Goal: Register for event/course

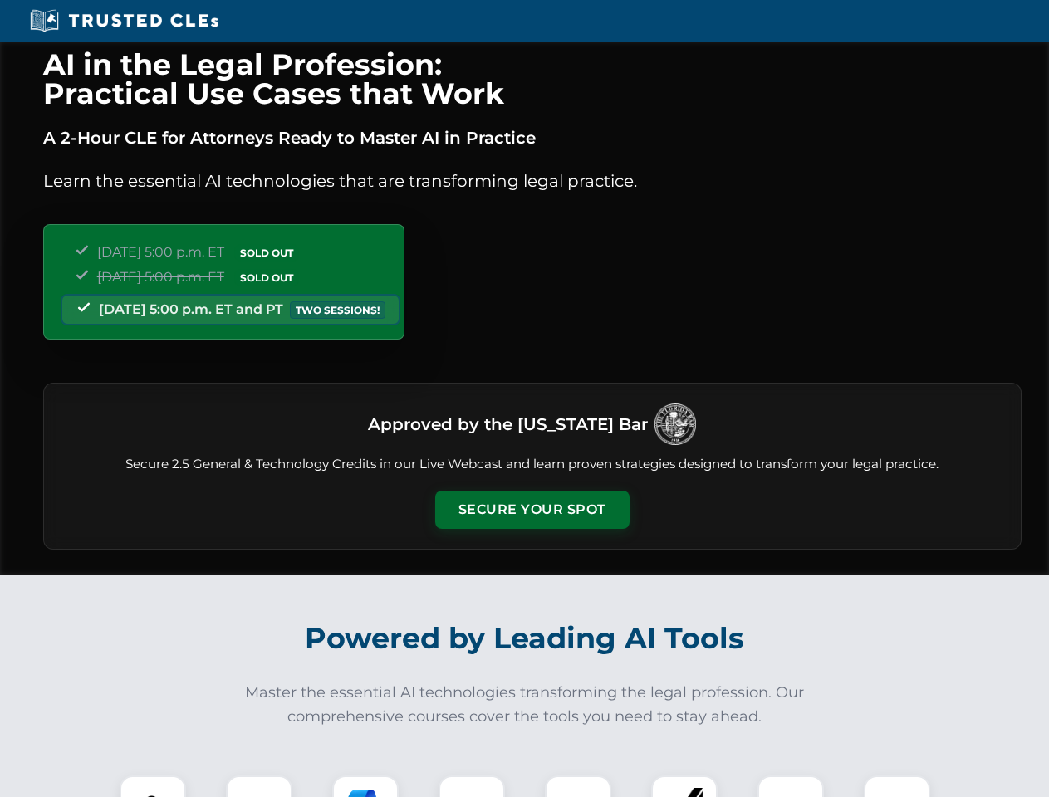
click at [532, 510] on button "Secure Your Spot" at bounding box center [532, 510] width 194 height 38
click at [153, 787] on img at bounding box center [153, 809] width 48 height 48
